Goal: Information Seeking & Learning: Learn about a topic

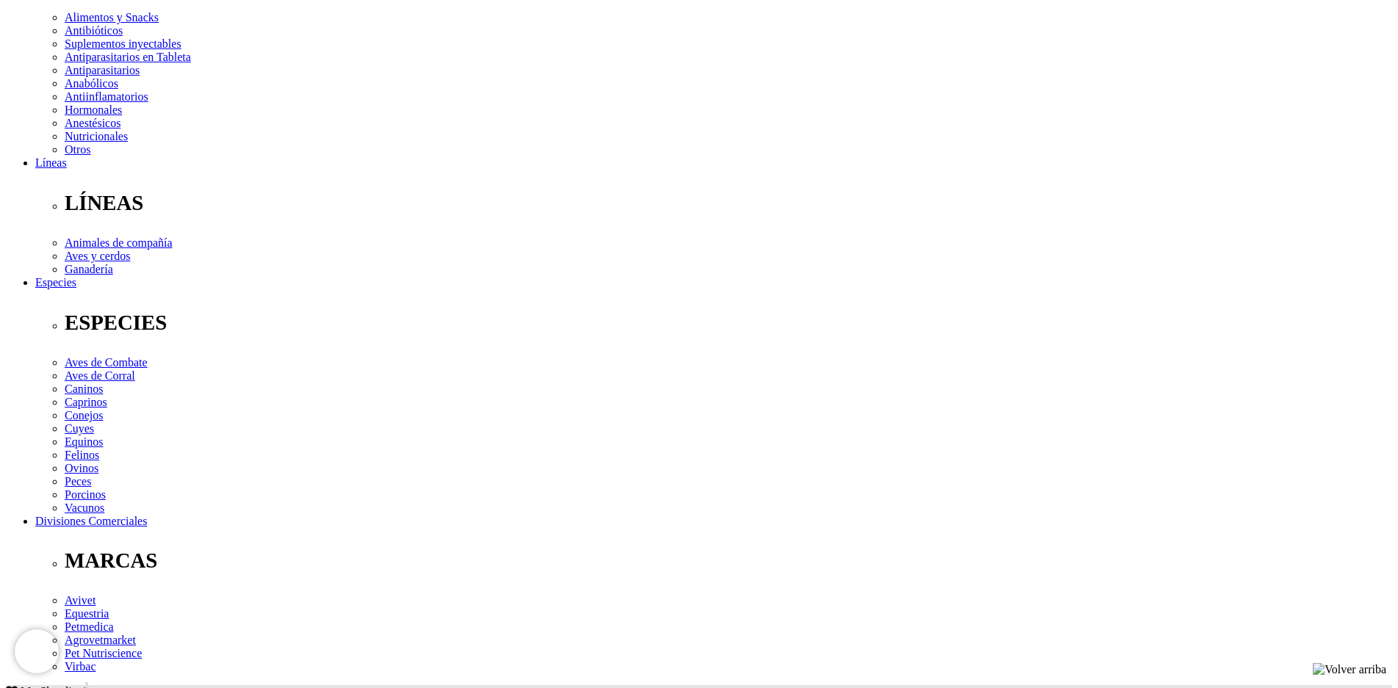
scroll to position [367, 0]
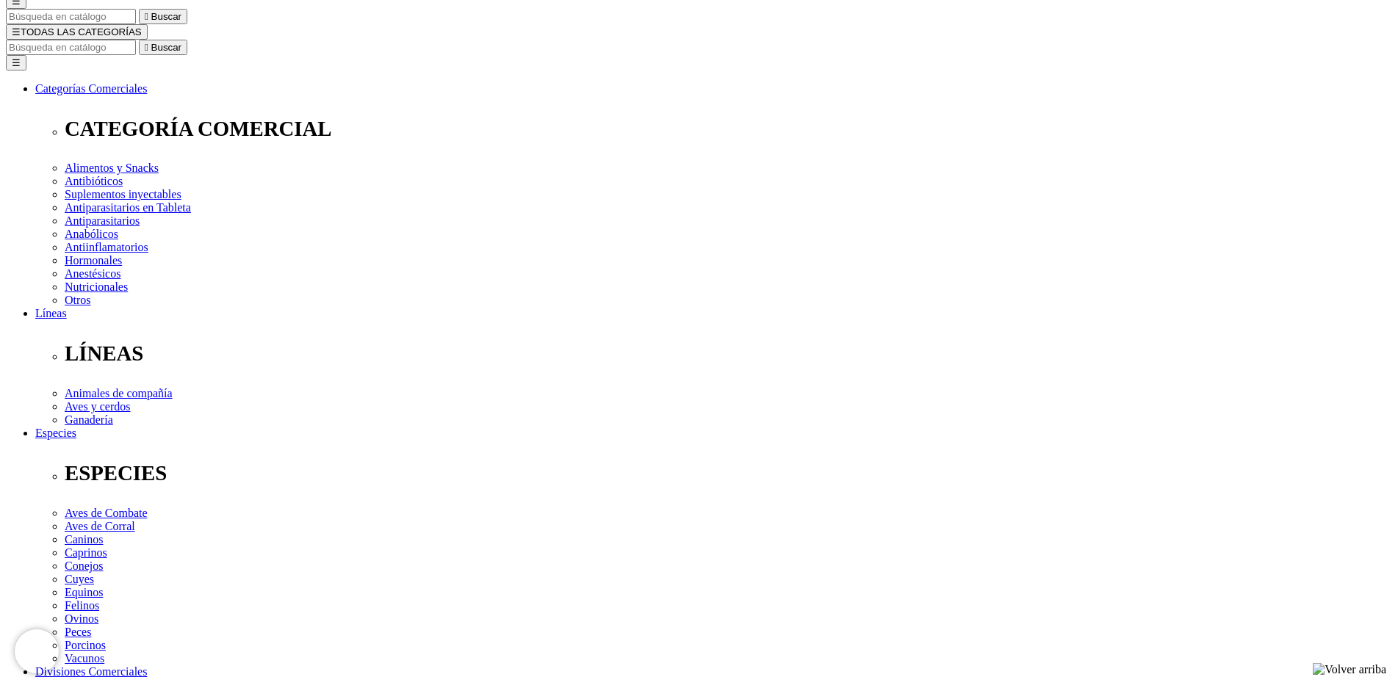
scroll to position [73, 0]
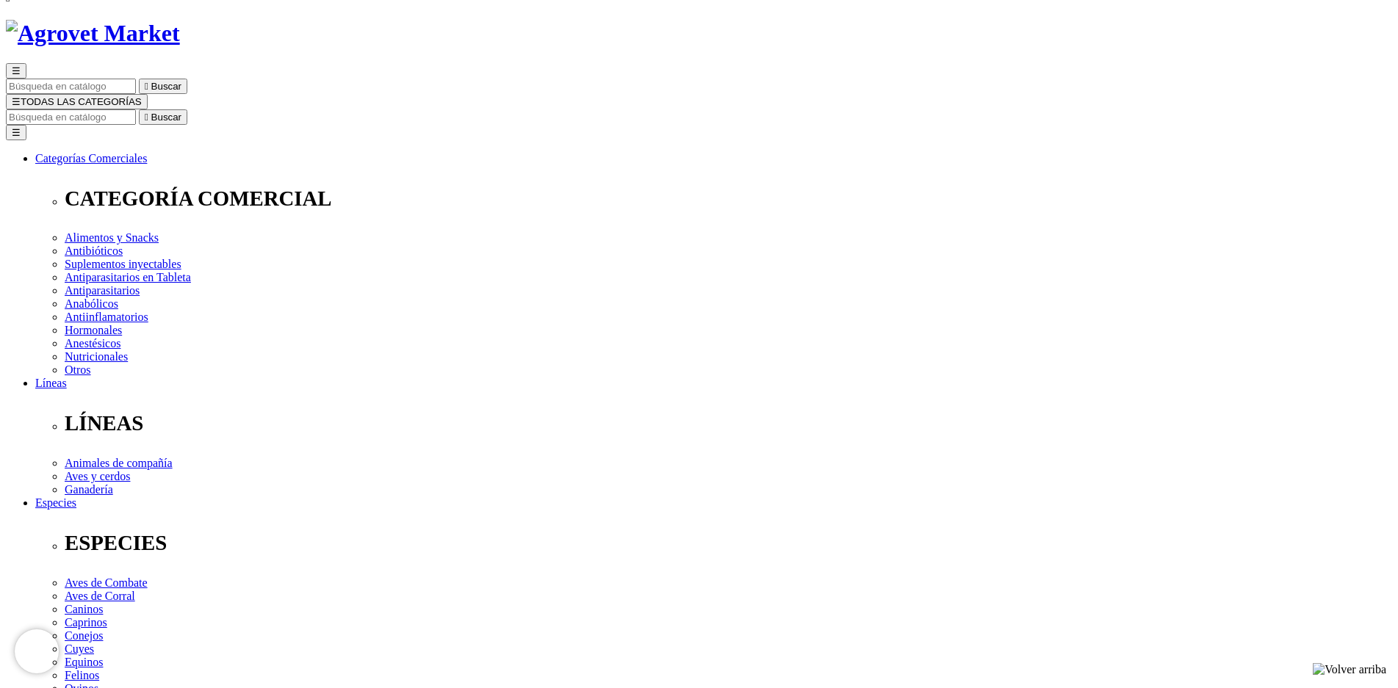
drag, startPoint x: 826, startPoint y: 116, endPoint x: 712, endPoint y: 116, distance: 114.6
copy h1 "Carprodyl® 100"
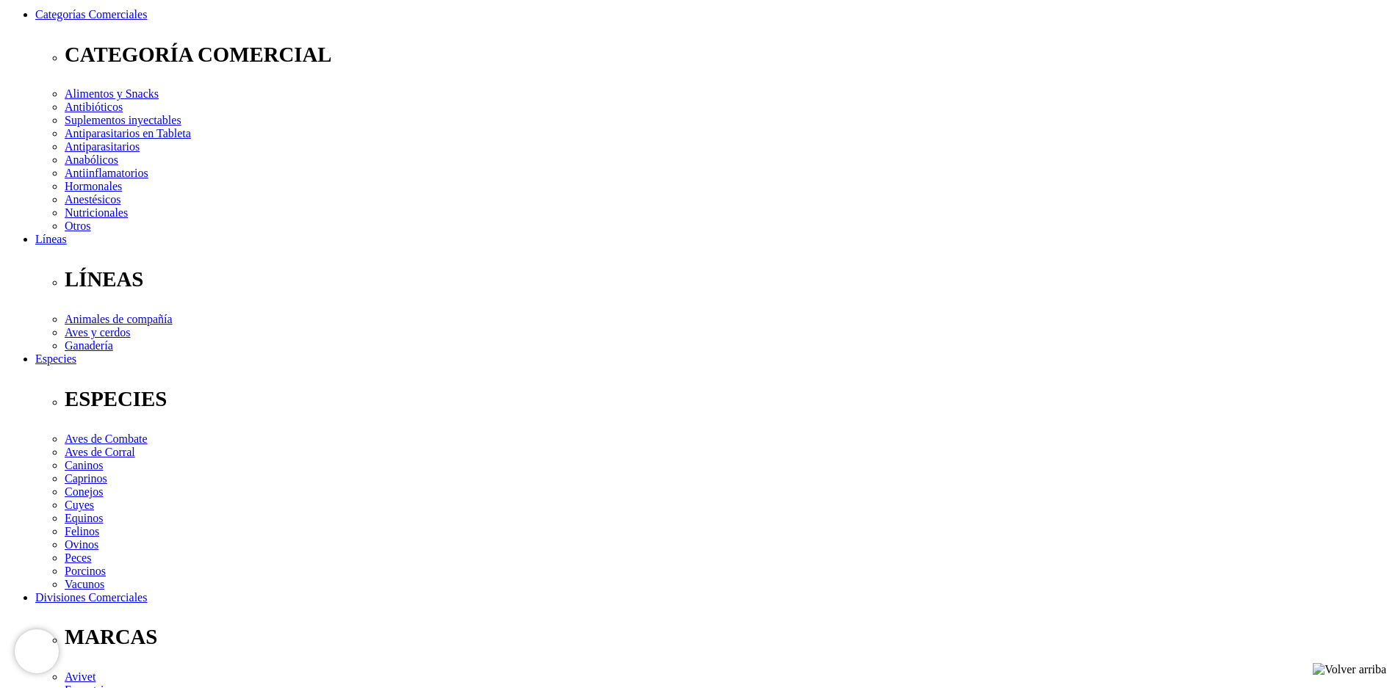
scroll to position [294, 0]
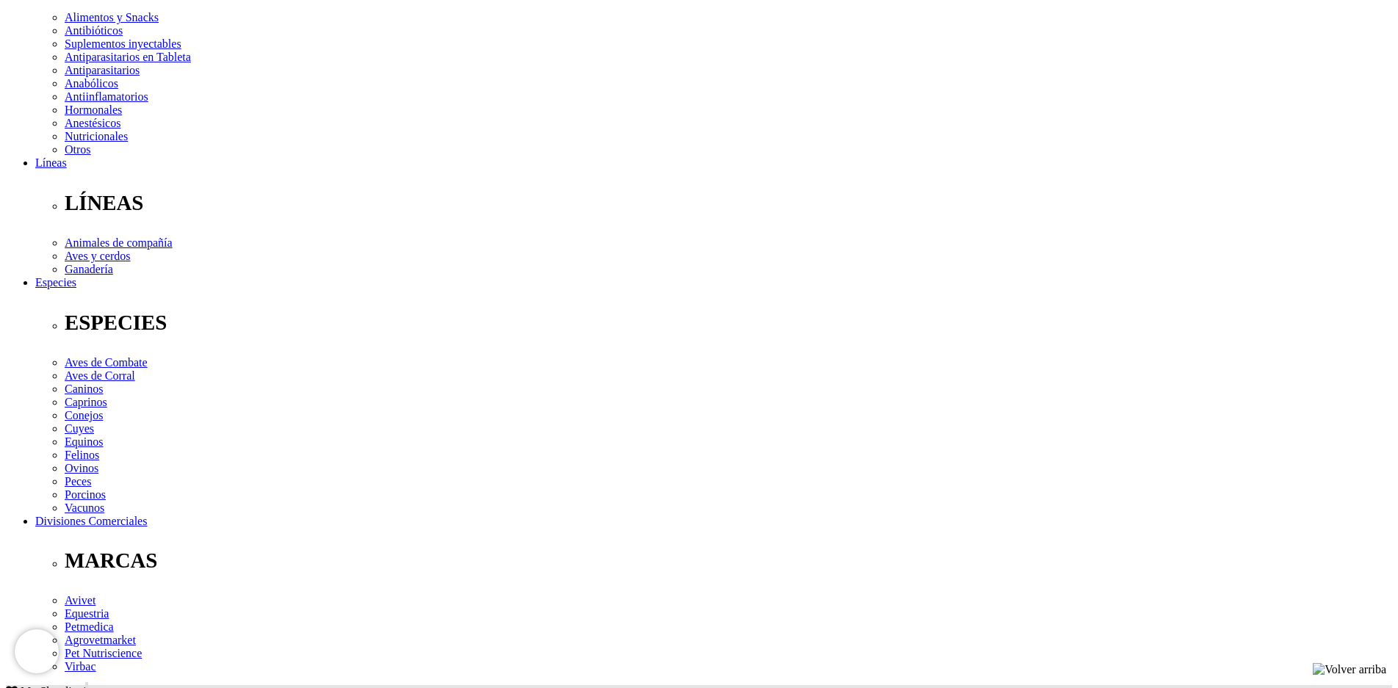
drag, startPoint x: 296, startPoint y: 461, endPoint x: 400, endPoint y: 464, distance: 104.3
copy p "[MEDICAL_DATA] 100 mg"
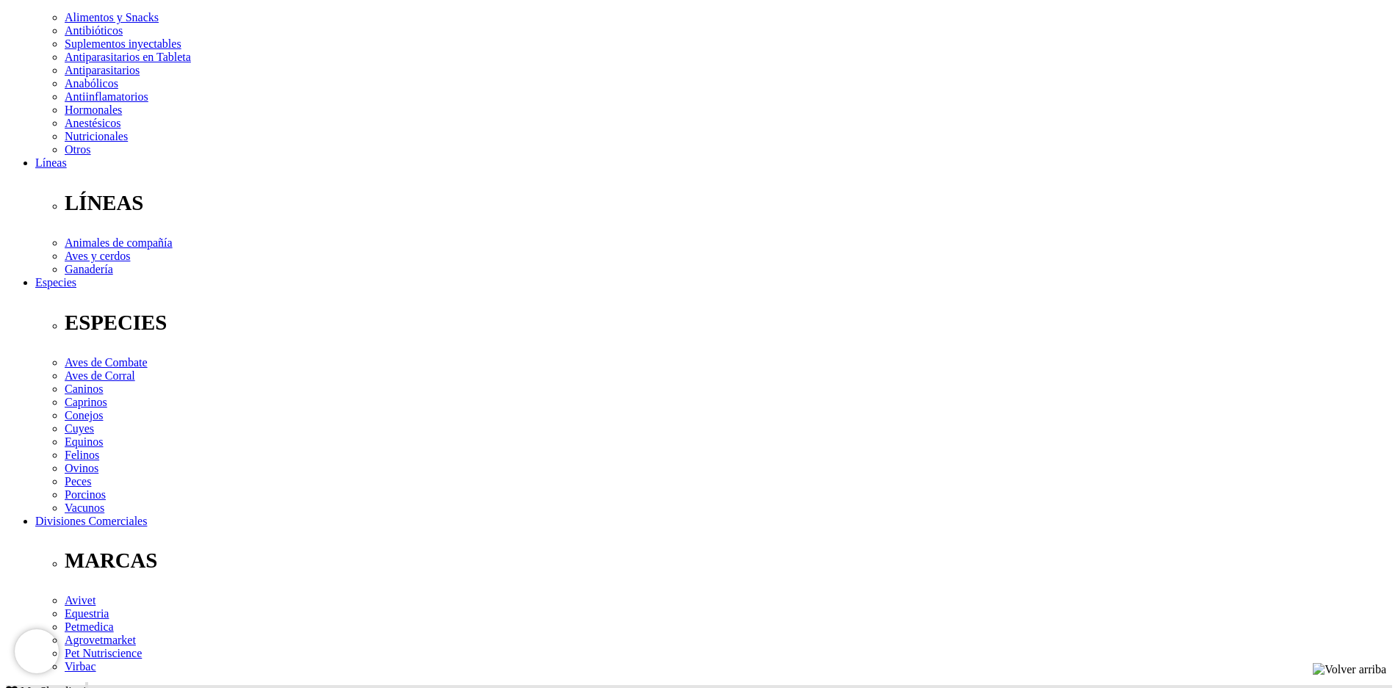
drag, startPoint x: 296, startPoint y: 471, endPoint x: 550, endPoint y: 524, distance: 259.4
copy p "[MEDICAL_DATA] (AINE) con propiedades antiinflamatorias, analgésicas y antipiré…"
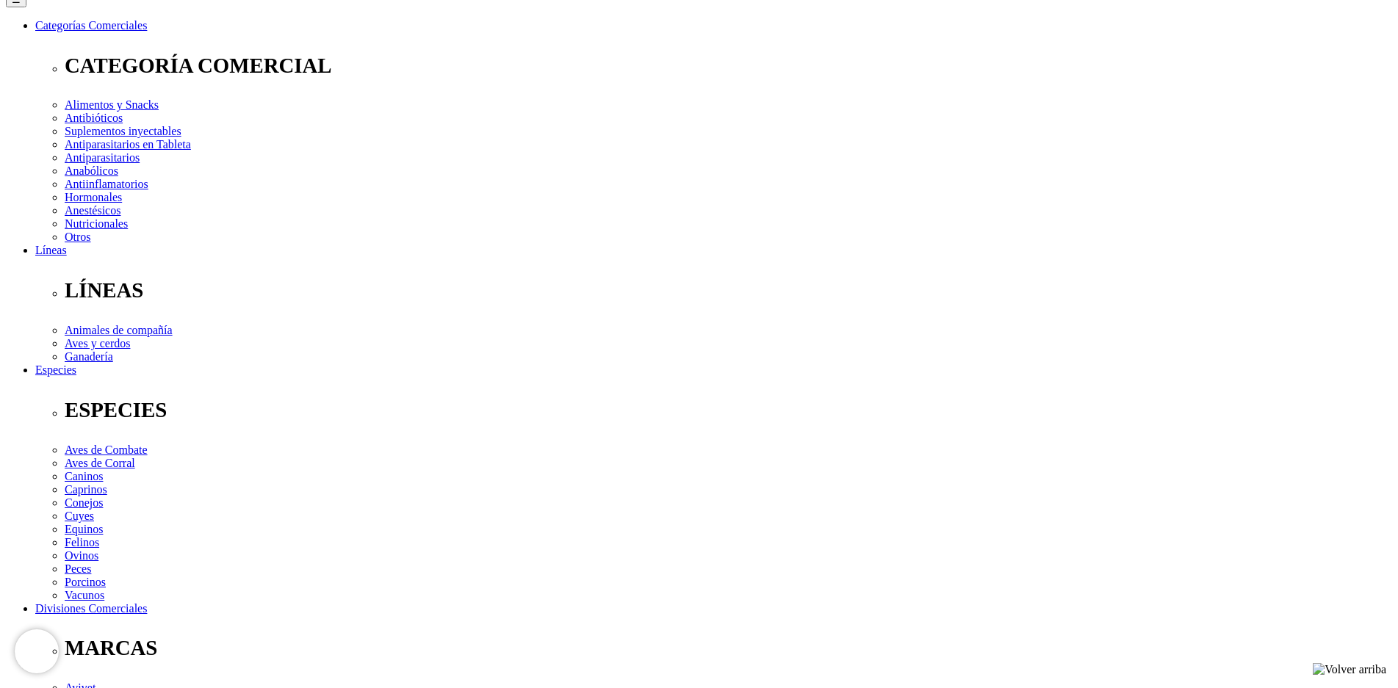
scroll to position [0, 0]
